Goal: Task Accomplishment & Management: Manage account settings

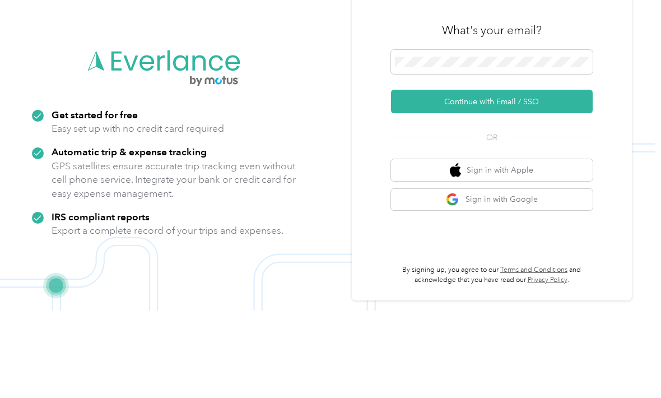
scroll to position [73, 0]
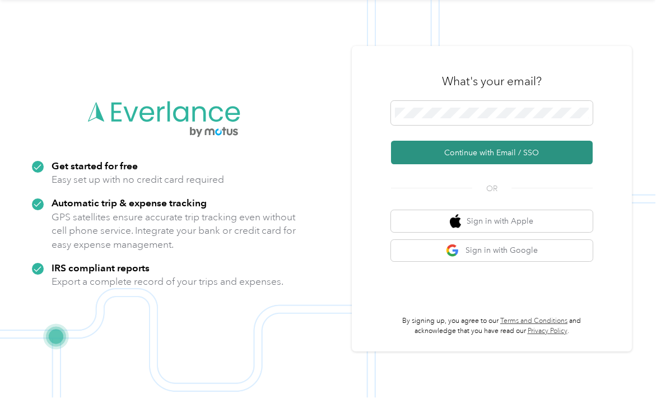
click at [517, 141] on button "Continue with Email / SSO" at bounding box center [492, 153] width 202 height 24
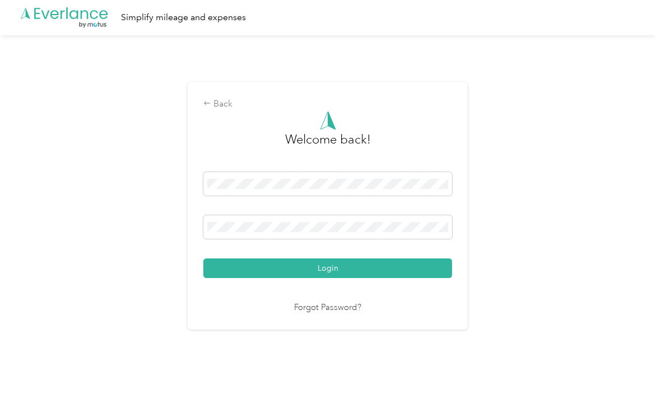
scroll to position [21, 0]
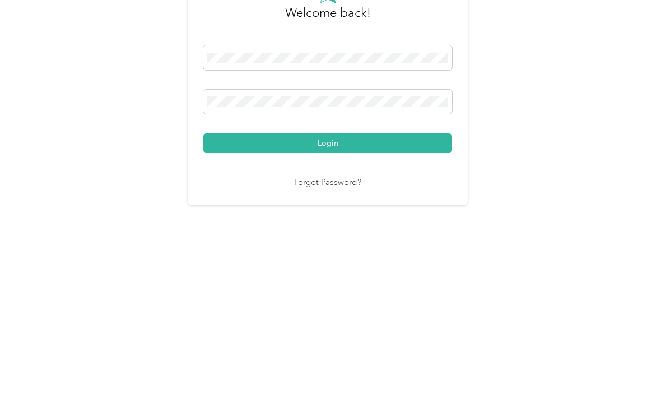
click at [331, 259] on button "Login" at bounding box center [327, 269] width 249 height 20
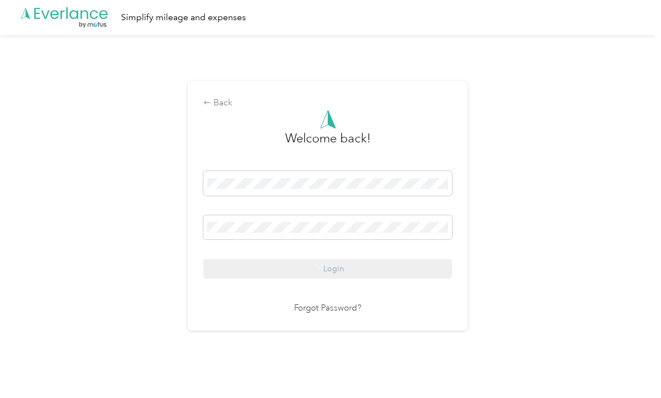
scroll to position [21, 0]
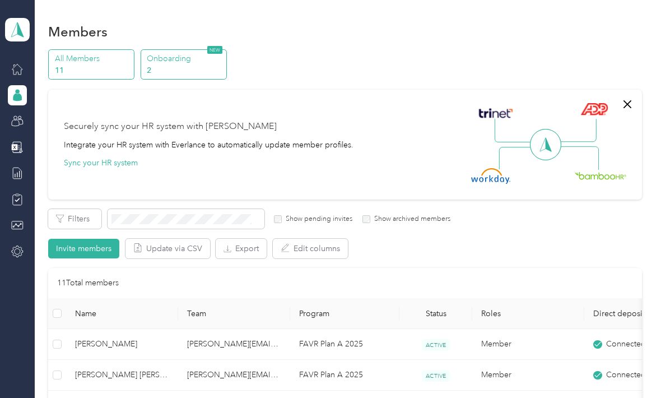
click at [178, 64] on p "2" at bounding box center [185, 70] width 76 height 12
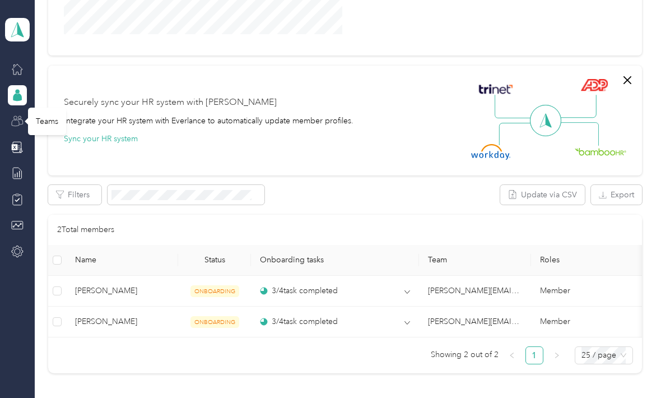
scroll to position [262, 0]
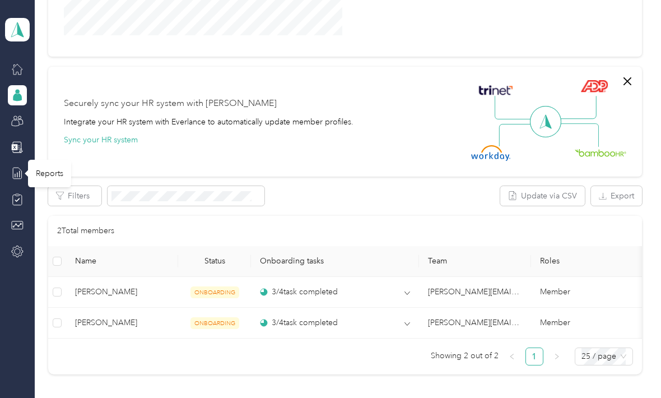
click at [41, 160] on div "Reports" at bounding box center [49, 173] width 43 height 27
click at [51, 160] on div "Reports" at bounding box center [49, 173] width 43 height 27
click at [42, 160] on div "Reports" at bounding box center [49, 173] width 43 height 27
click at [61, 185] on div "Compliance" at bounding box center [57, 198] width 58 height 27
click at [65, 185] on div "Compliance" at bounding box center [57, 198] width 58 height 27
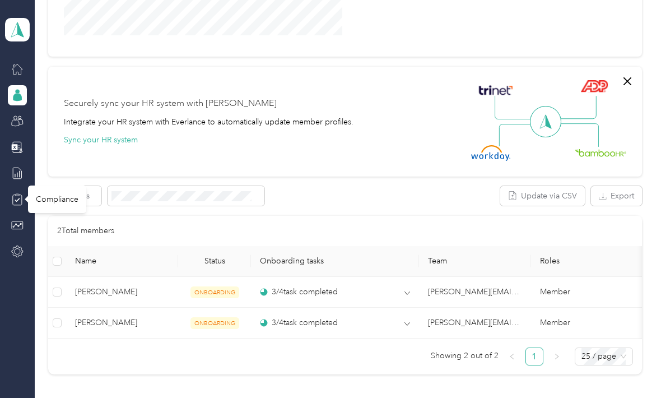
click at [72, 185] on div "Compliance" at bounding box center [57, 198] width 58 height 27
click at [80, 185] on div "Compliance" at bounding box center [57, 198] width 58 height 27
click at [18, 22] on icon at bounding box center [17, 30] width 17 height 16
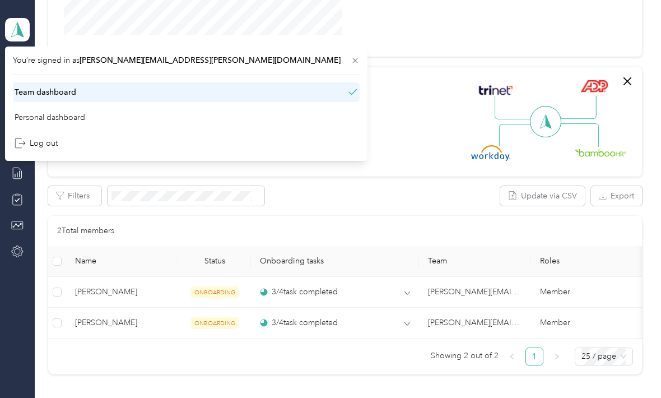
click at [51, 92] on div "Team dashboard" at bounding box center [46, 92] width 62 height 12
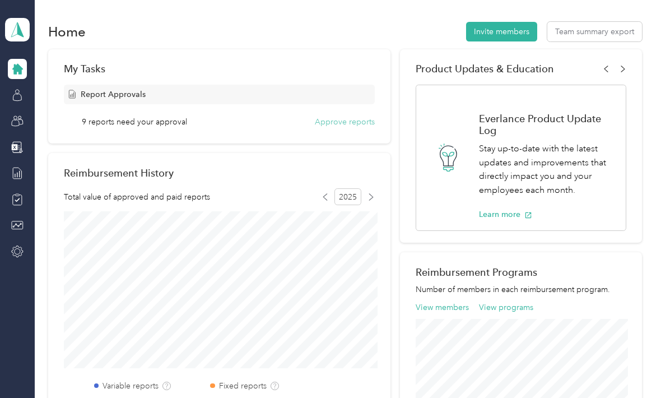
click at [347, 123] on button "Approve reports" at bounding box center [345, 122] width 60 height 12
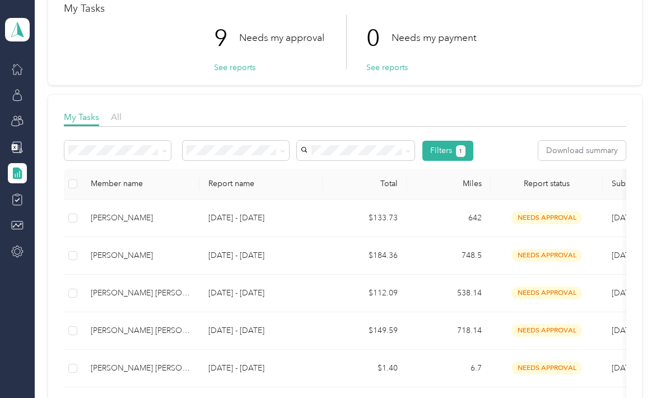
scroll to position [69, 0]
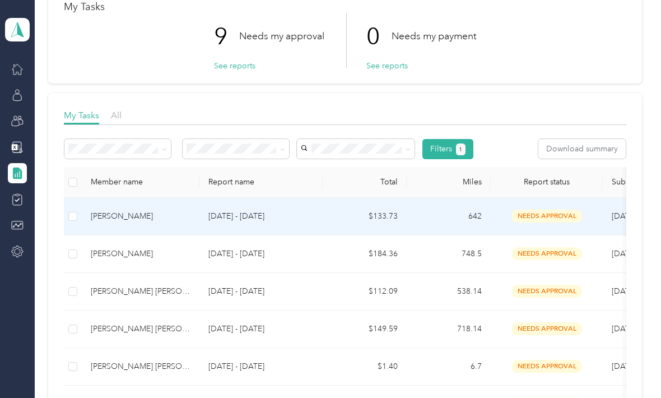
click at [143, 215] on div "[PERSON_NAME]" at bounding box center [141, 216] width 100 height 12
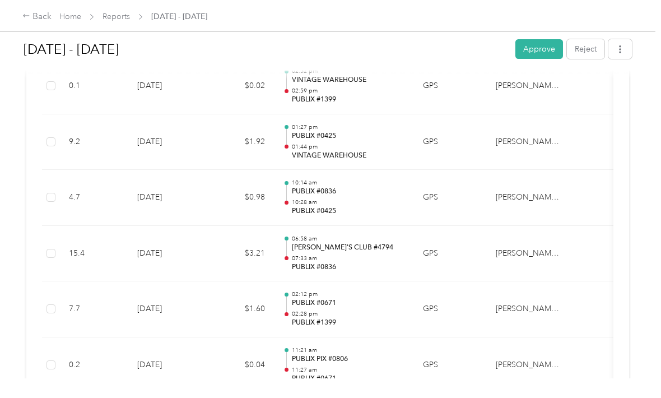
scroll to position [378, 0]
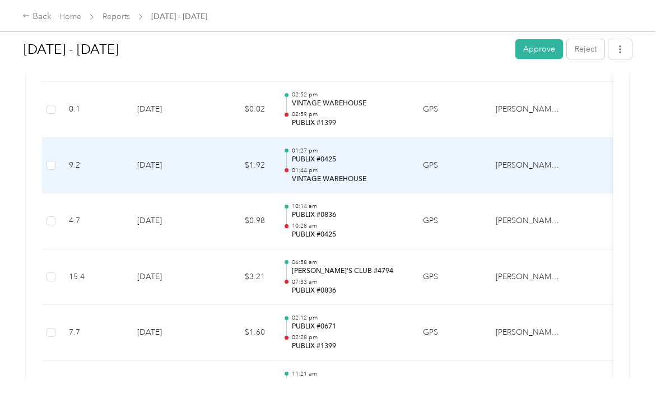
click at [336, 179] on p "VINTAGE WAREHOUSE" at bounding box center [348, 179] width 113 height 10
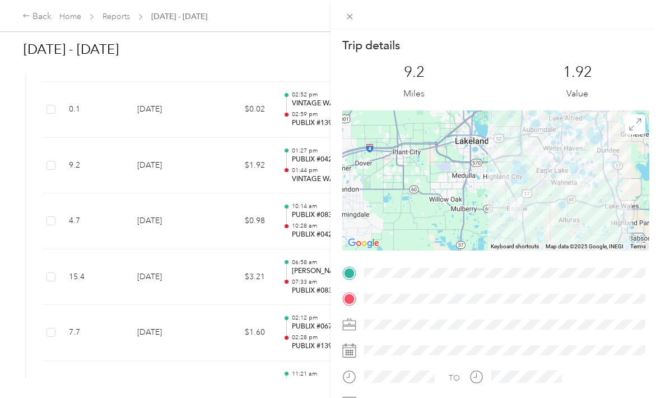
click at [592, 190] on div at bounding box center [495, 180] width 307 height 140
click at [514, 59] on div "9.2 Miles 1.92 Value" at bounding box center [495, 81] width 307 height 57
click at [230, 78] on div "Trip details This trip cannot be edited because it is either under review, appr…" at bounding box center [330, 199] width 661 height 398
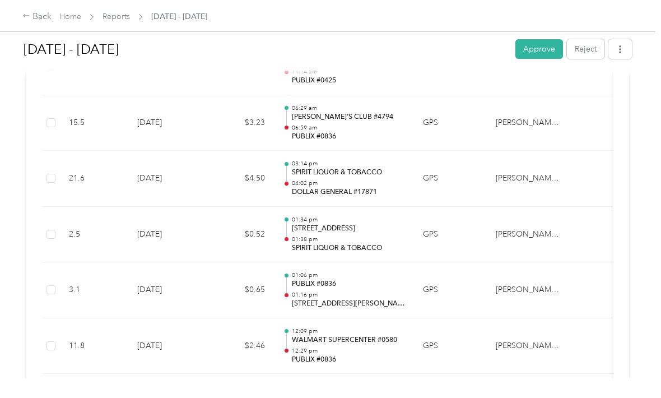
scroll to position [1654, 0]
